Goal: Transaction & Acquisition: Purchase product/service

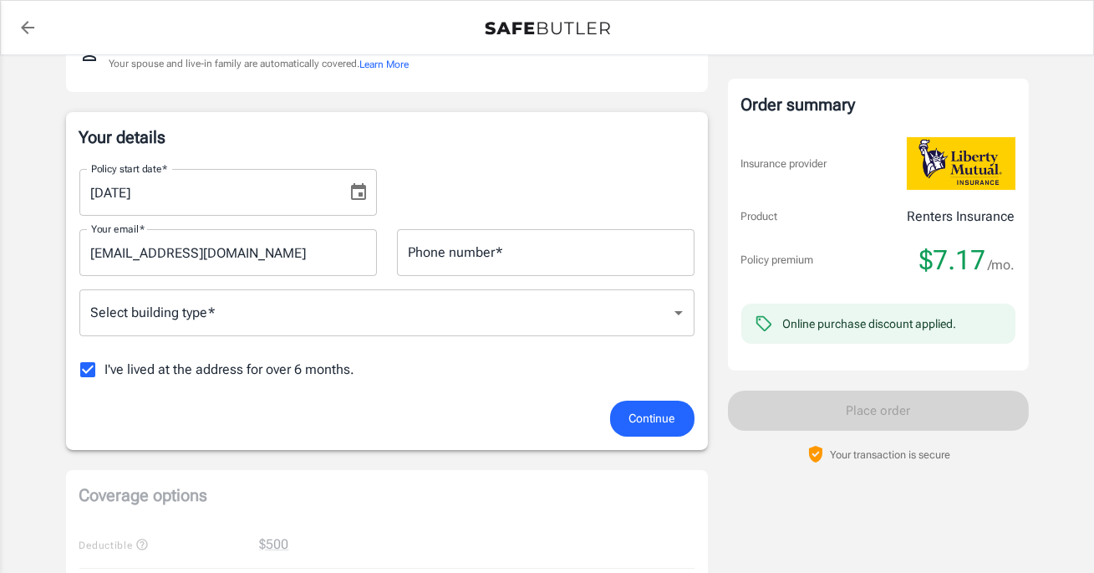
scroll to position [216, 0]
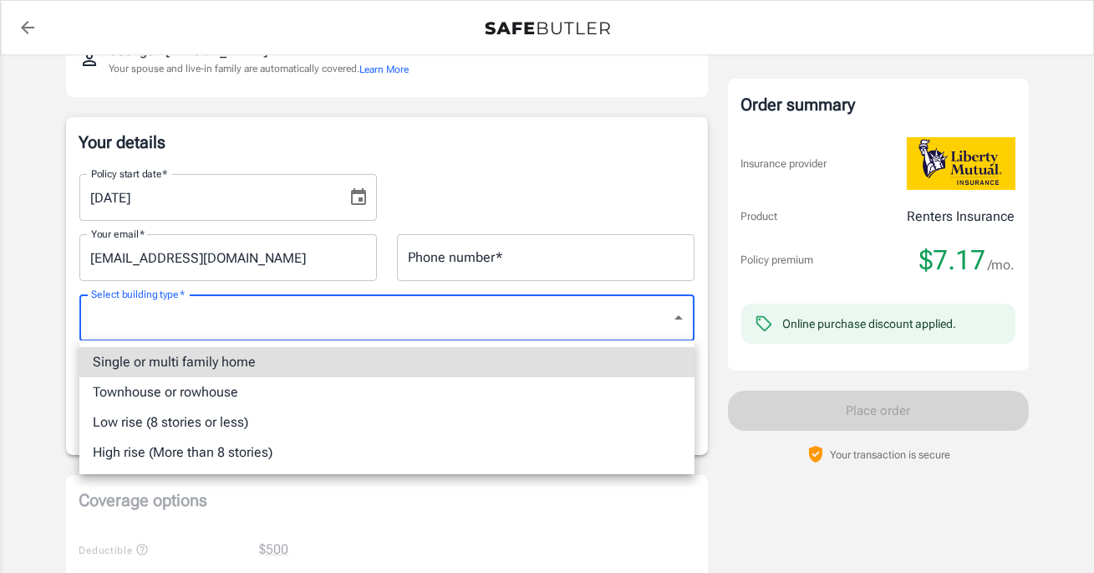
click at [560, 323] on body "Policy premium $ 7.17 /mo Liberty Mutual Renters Insurance [STREET_ADDRESS] You…" at bounding box center [547, 574] width 1094 height 1580
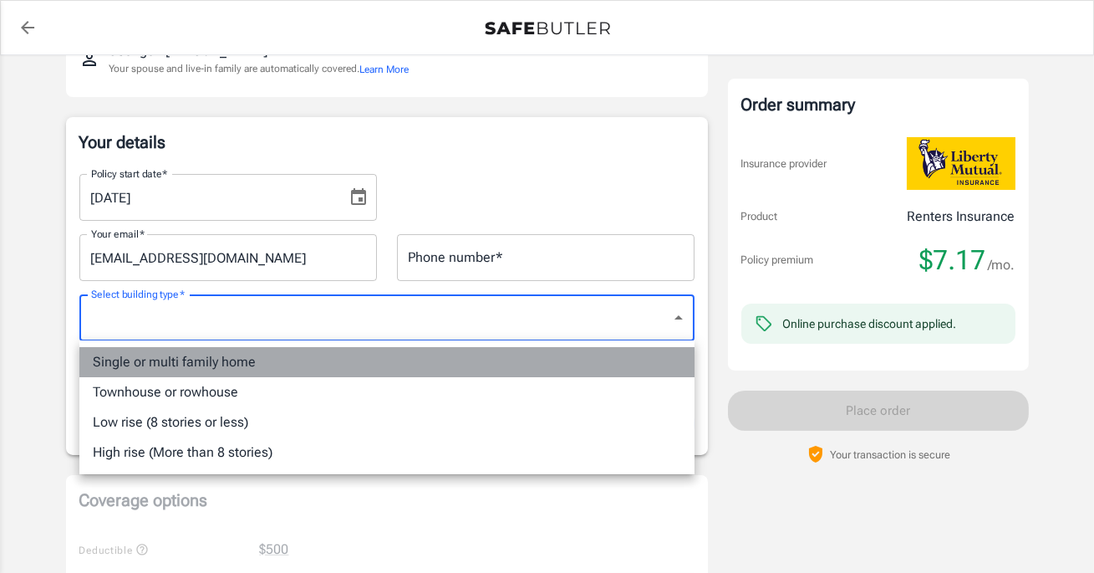
click at [485, 362] on li "Single or multi family home" at bounding box center [386, 362] width 615 height 30
type input "singlefamily"
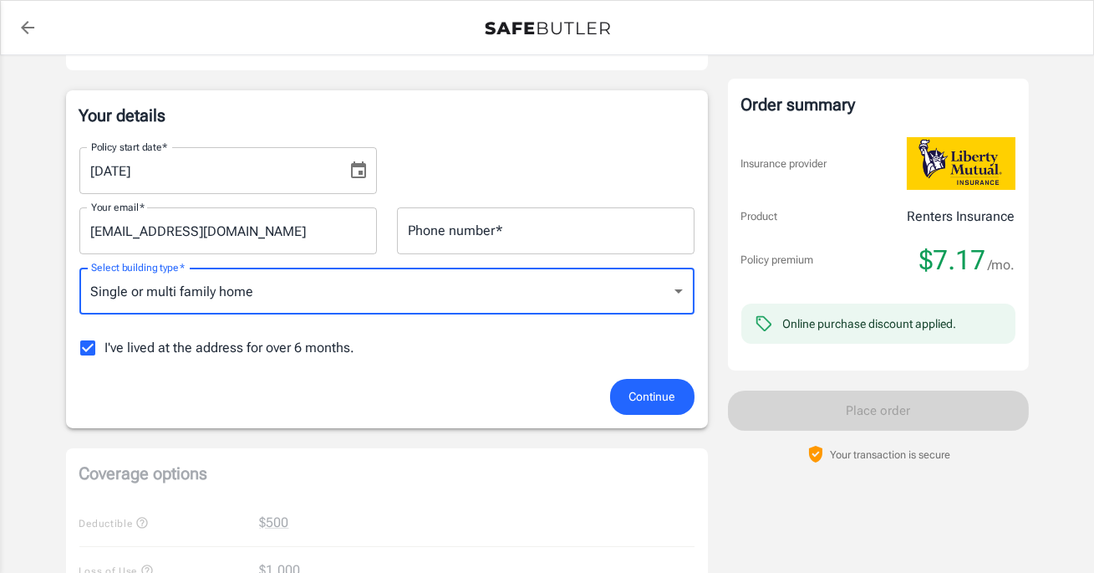
scroll to position [244, 0]
click at [479, 235] on input "Phone number   *" at bounding box center [546, 229] width 298 height 47
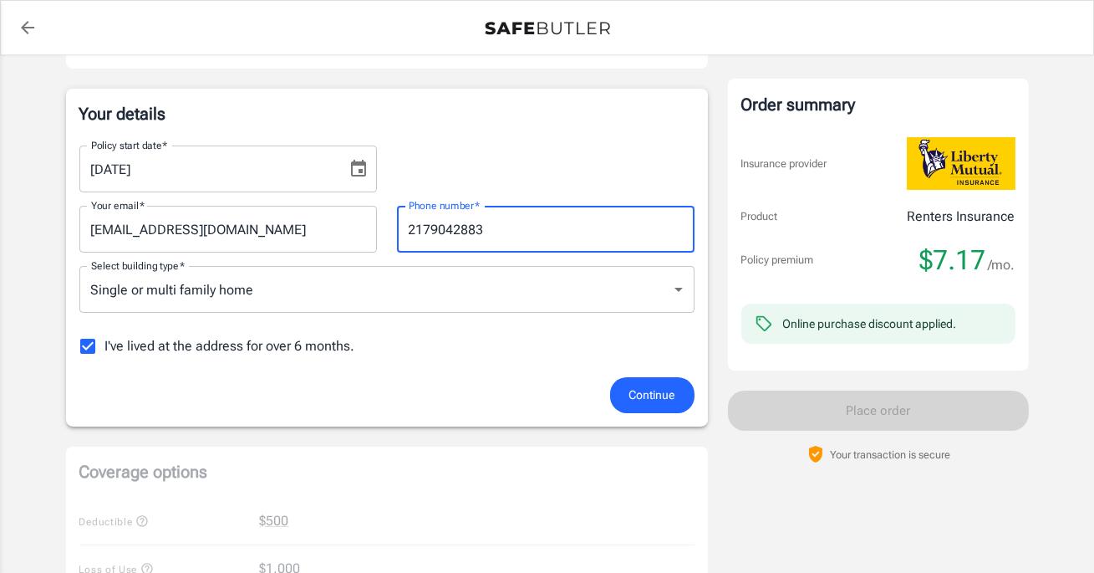
type input "2179042883"
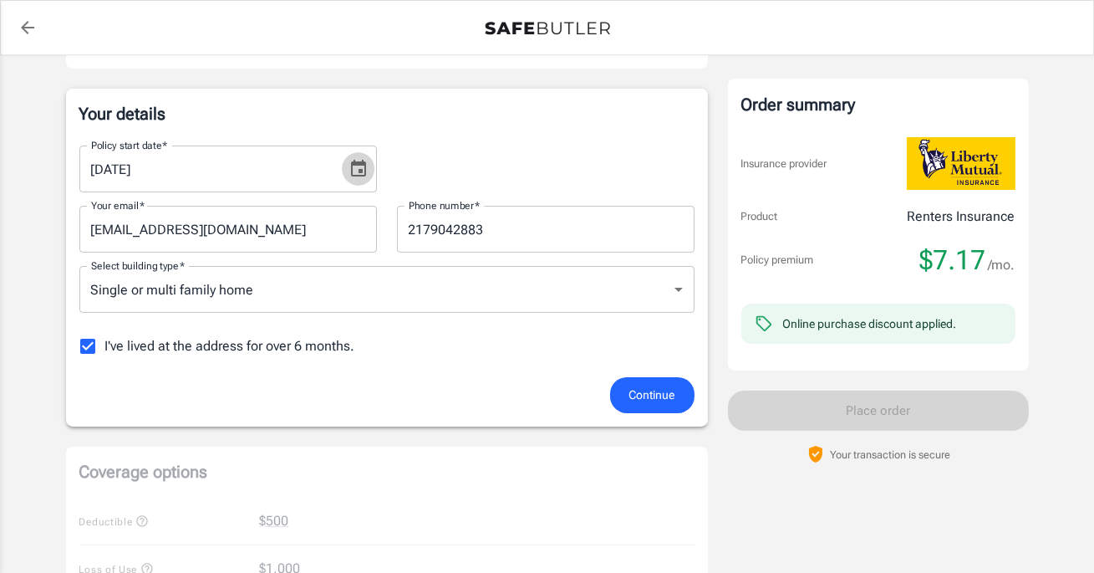
click at [364, 179] on button "Choose date, selected date is Sep 9, 2025" at bounding box center [358, 168] width 33 height 33
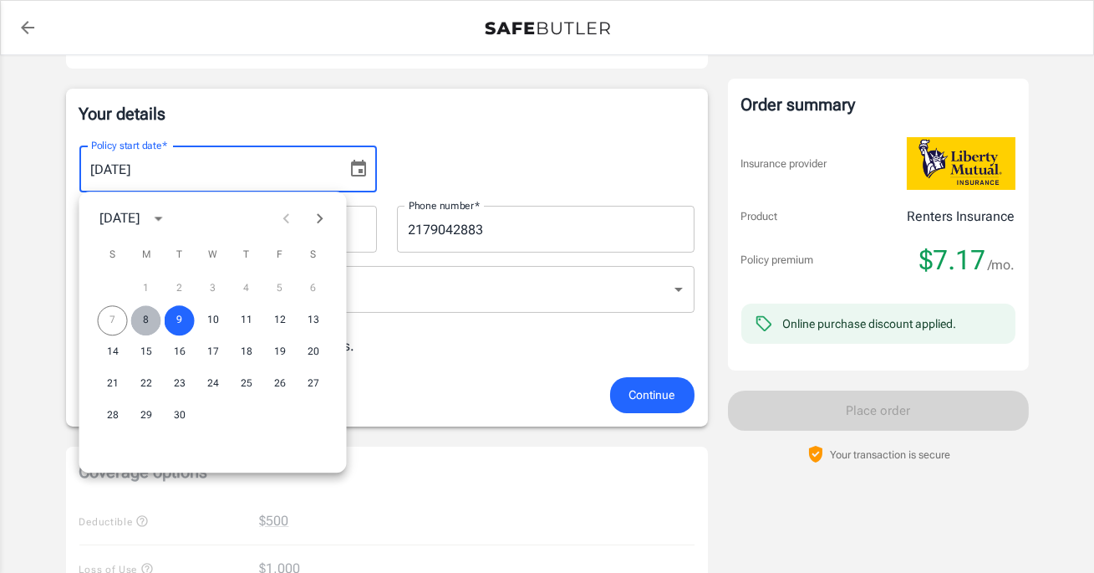
click at [151, 323] on button "8" at bounding box center [146, 320] width 30 height 30
type input "[DATE]"
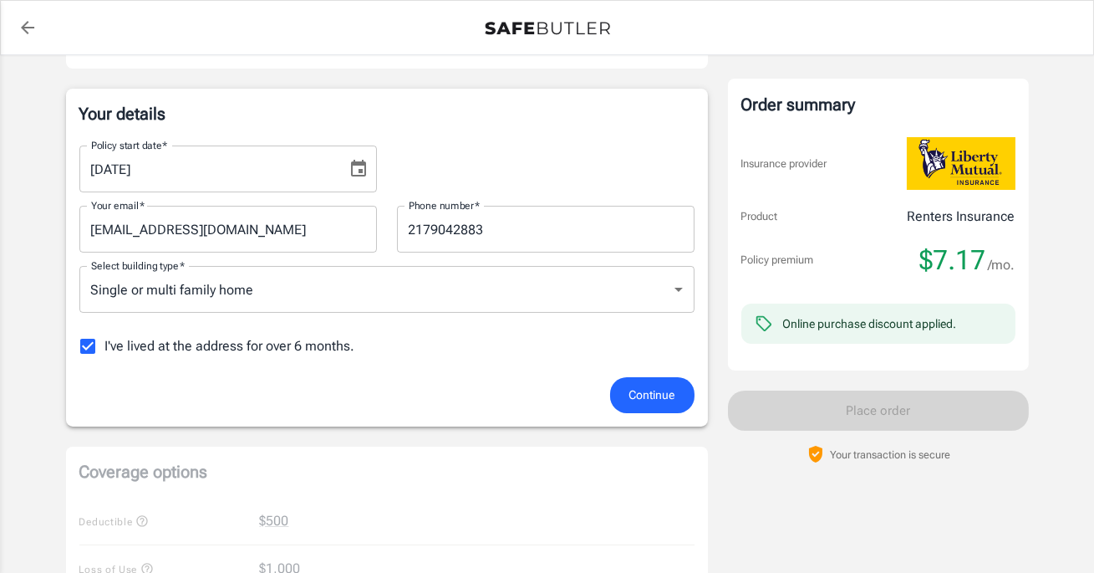
click at [448, 354] on div "I've lived at the address for over 6 months." at bounding box center [386, 345] width 615 height 35
click at [337, 350] on span "I've lived at the address for over 6 months." at bounding box center [230, 346] width 250 height 20
click at [105, 350] on input "I've lived at the address for over 6 months." at bounding box center [87, 345] width 35 height 35
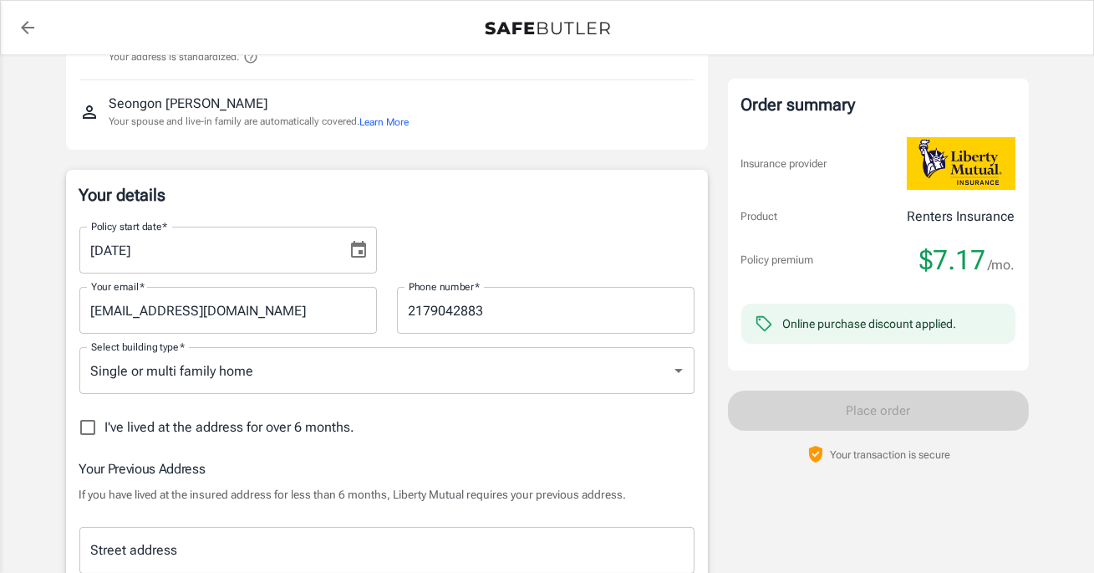
scroll to position [201, 0]
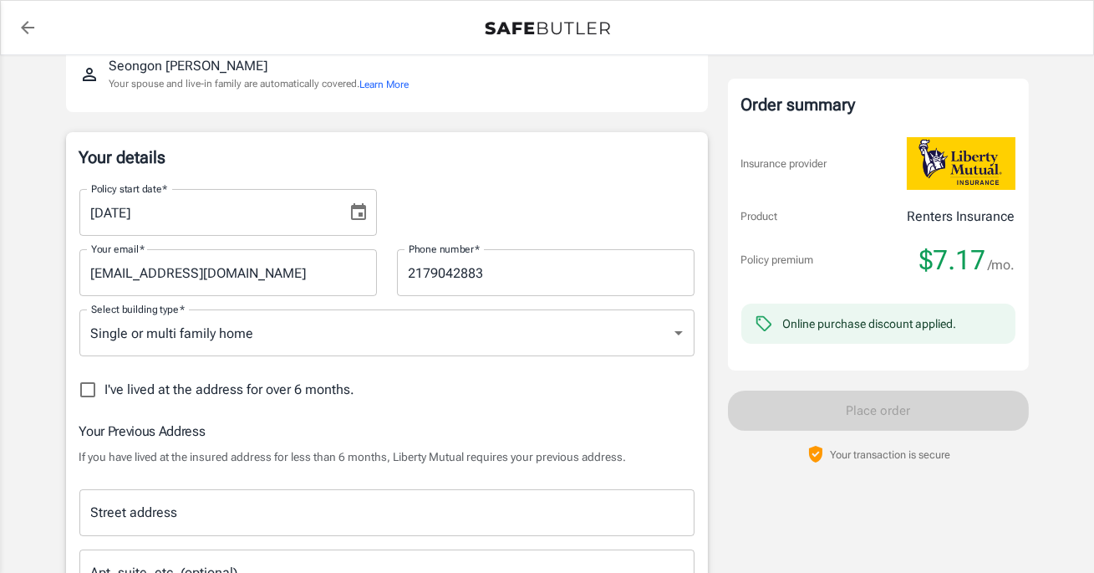
click at [323, 388] on span "I've lived at the address for over 6 months." at bounding box center [230, 389] width 250 height 20
click at [105, 388] on input "I've lived at the address for over 6 months." at bounding box center [87, 389] width 35 height 35
checkbox input "true"
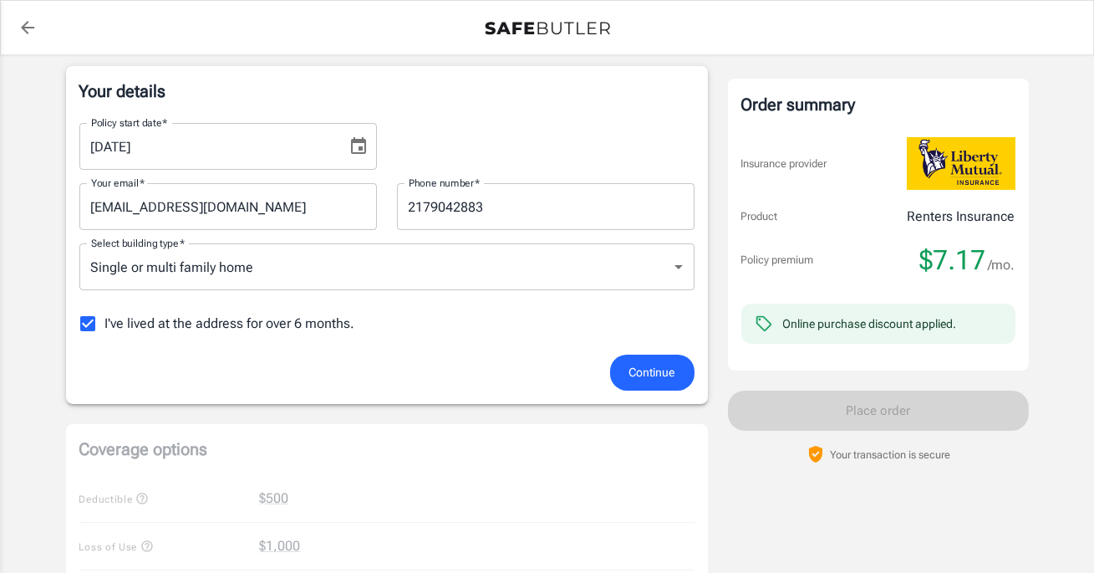
scroll to position [289, 0]
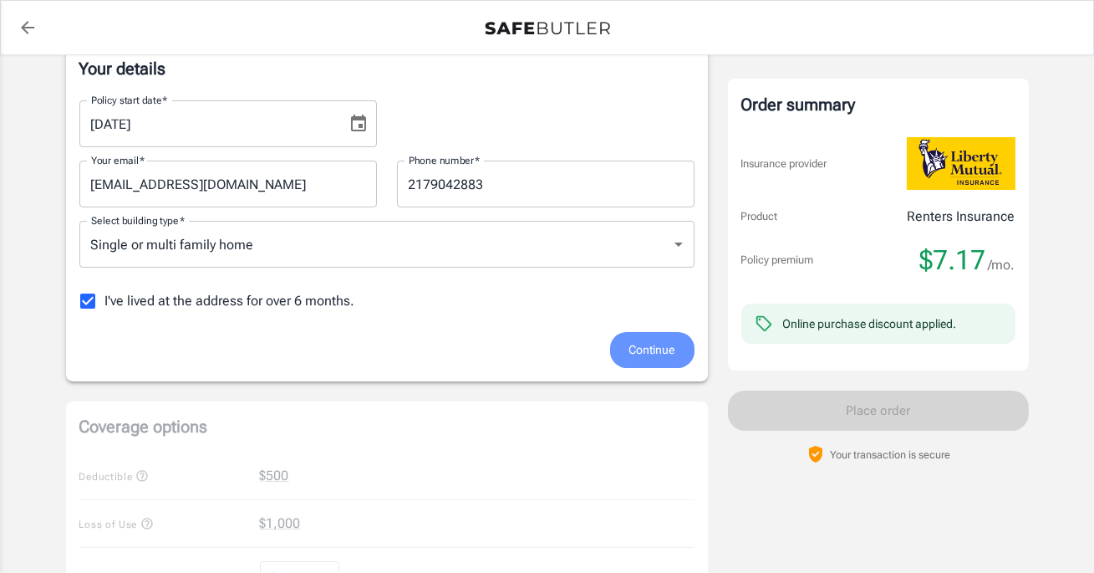
click at [613, 352] on button "Continue" at bounding box center [652, 350] width 84 height 36
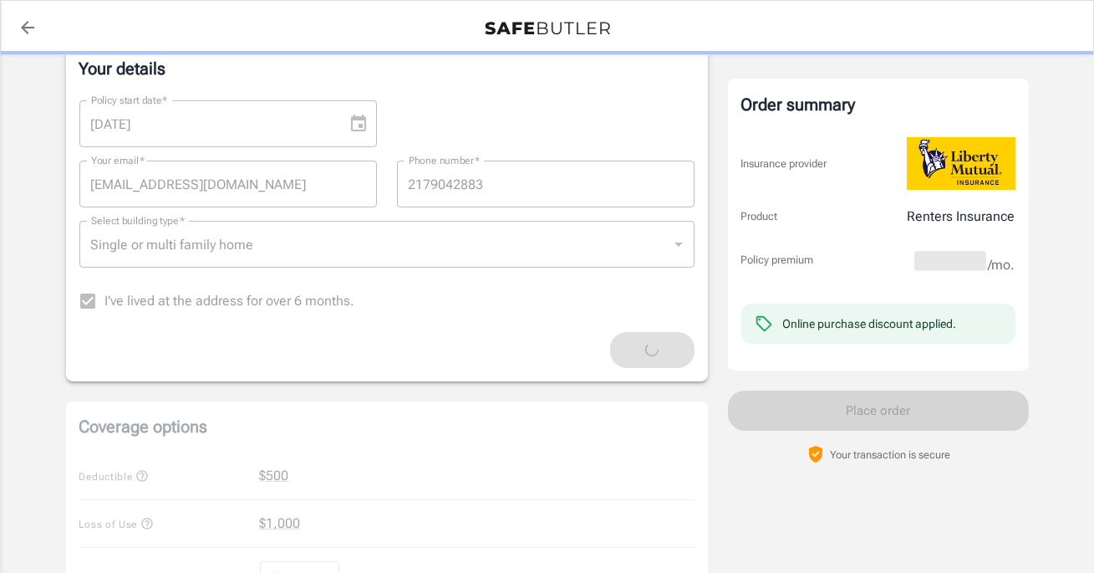
click at [628, 352] on div "Continue" at bounding box center [386, 350] width 635 height 36
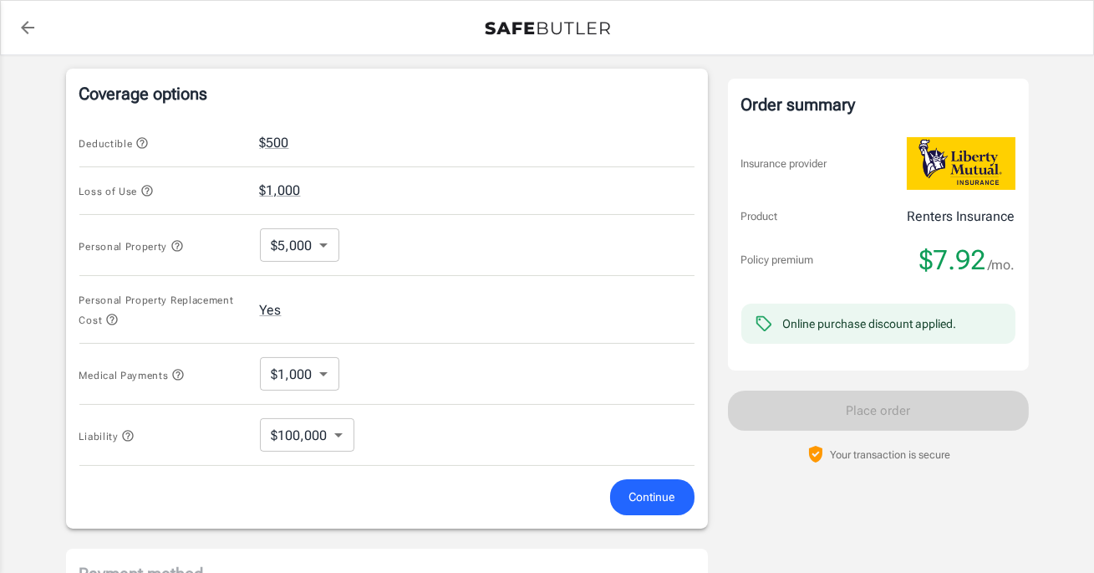
scroll to position [647, 0]
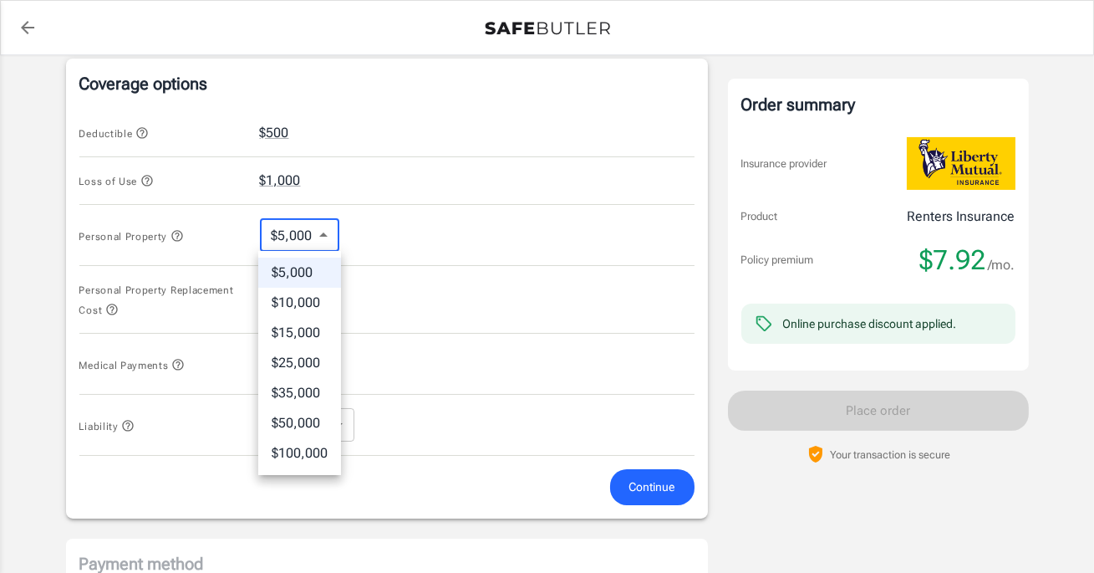
click at [323, 232] on body "Policy premium $ 7.92 /mo Liberty Mutual Renters Insurance [STREET_ADDRESS] You…" at bounding box center [547, 151] width 1094 height 1596
click at [312, 364] on li "$25,000" at bounding box center [299, 363] width 83 height 30
type input "25000"
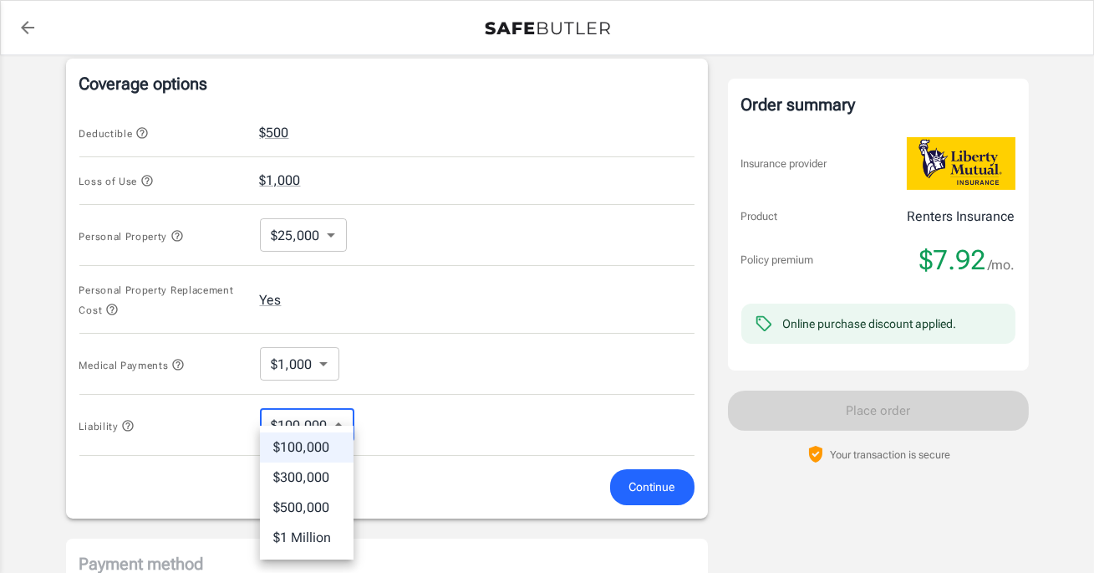
click at [331, 419] on body "Policy premium $ 7.92 /mo Liberty Mutual Renters Insurance [STREET_ADDRESS] You…" at bounding box center [547, 151] width 1094 height 1596
click at [407, 361] on div at bounding box center [547, 286] width 1094 height 573
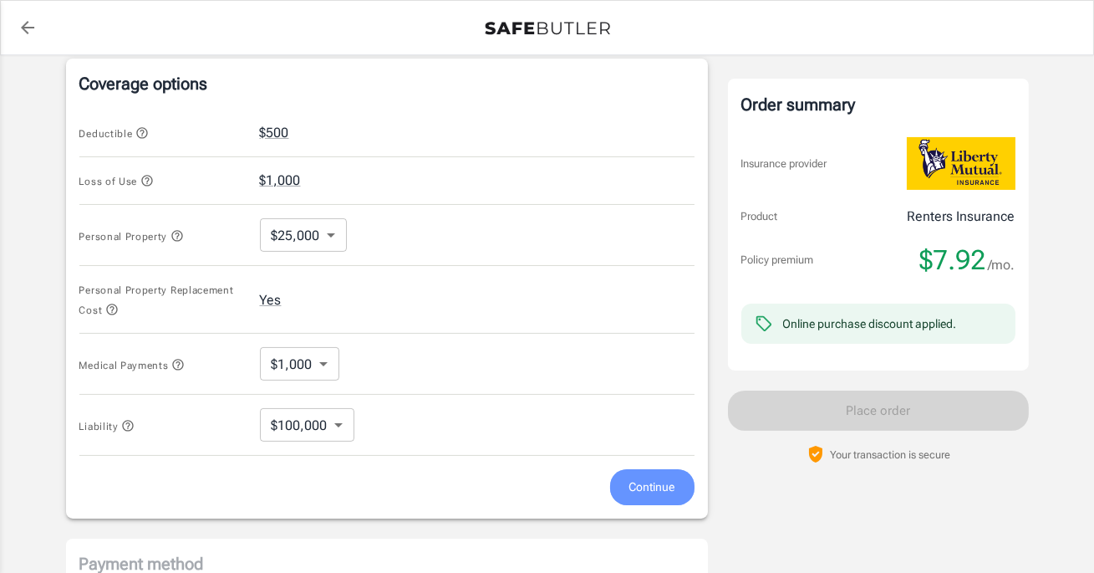
click at [626, 472] on button "Continue" at bounding box center [652, 487] width 84 height 36
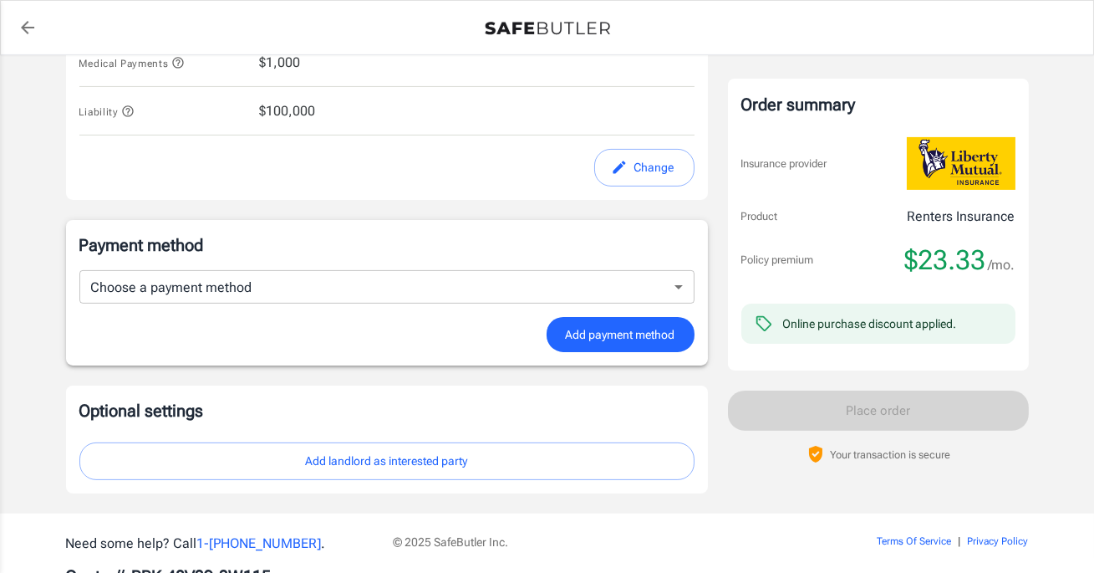
scroll to position [934, 0]
